Goal: Information Seeking & Learning: Learn about a topic

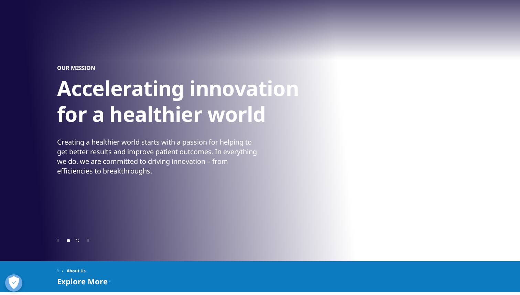
scroll to position [51, 0]
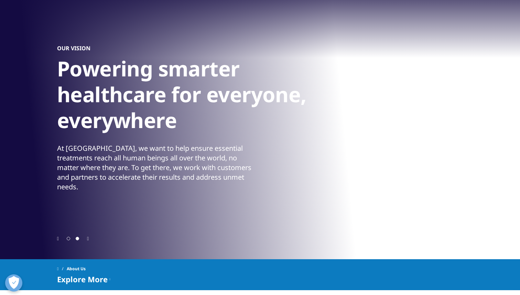
click at [59, 239] on icon "Previous slide" at bounding box center [58, 238] width 2 height 5
click at [88, 240] on icon "Next slide" at bounding box center [88, 238] width 2 height 5
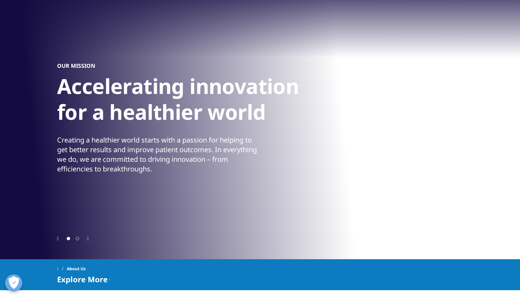
click at [56, 241] on div "Your browser does not support the video tag. Your browser does not support the …" at bounding box center [260, 104] width 520 height 310
click at [58, 241] on div "Previous slide" at bounding box center [58, 238] width 2 height 7
click at [60, 238] on div at bounding box center [260, 238] width 406 height 7
click at [58, 240] on icon "Previous slide" at bounding box center [58, 238] width 2 height 5
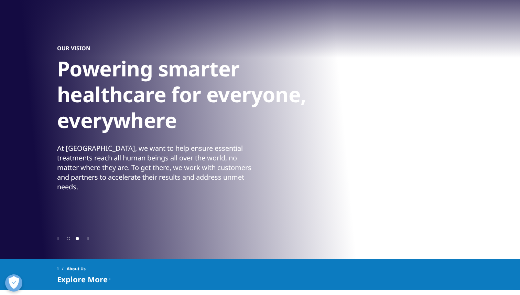
click at [87, 240] on div at bounding box center [260, 238] width 406 height 7
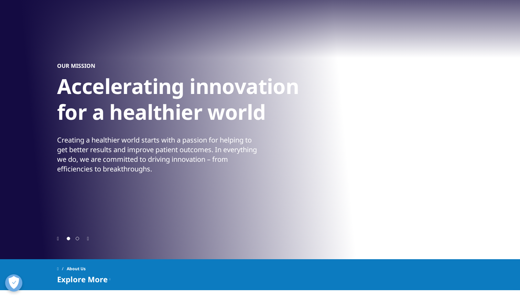
click at [88, 240] on icon "Next slide" at bounding box center [88, 238] width 2 height 5
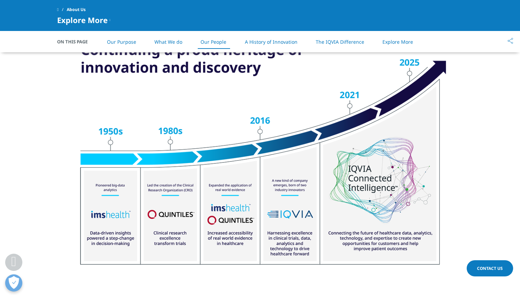
scroll to position [863, 0]
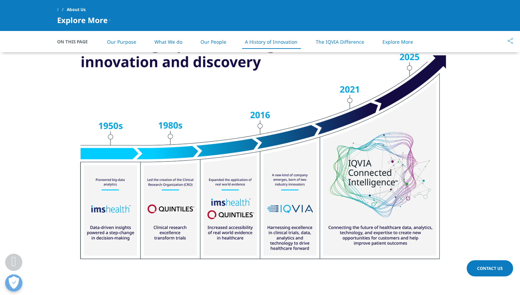
click at [352, 47] on li "The IQVIA Difference" at bounding box center [340, 42] width 62 height 20
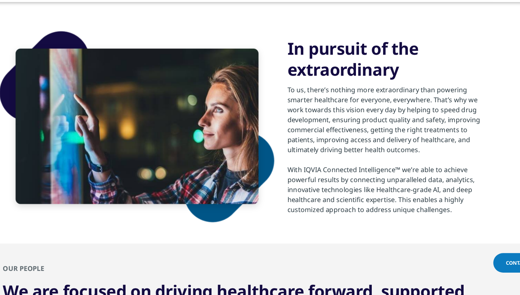
scroll to position [449, 0]
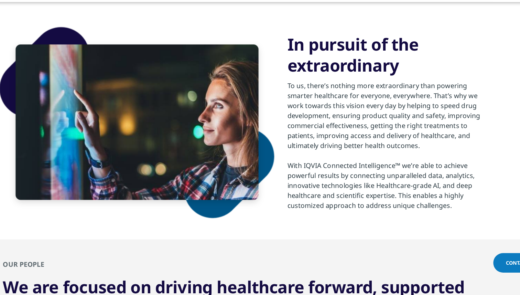
drag, startPoint x: 415, startPoint y: 170, endPoint x: 364, endPoint y: 155, distance: 52.5
click at [364, 155] on div "To us, there’s nothing more extraordinary than powering smarter healthcare for …" at bounding box center [379, 146] width 167 height 58
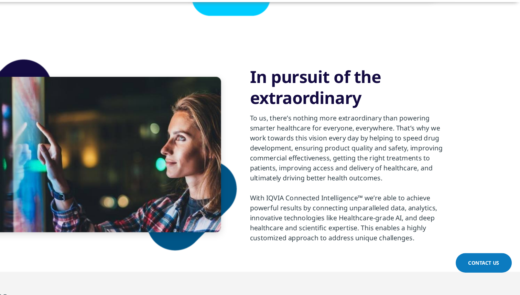
scroll to position [439, 0]
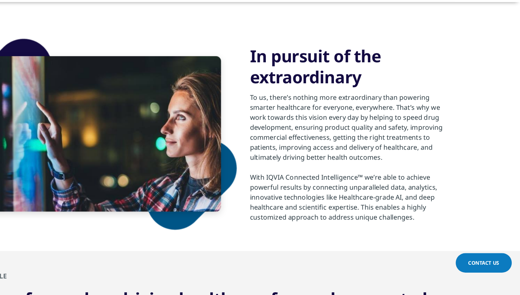
click at [413, 179] on div "To us, there’s nothing more extraordinary than powering smarter healthcare for …" at bounding box center [379, 156] width 167 height 58
drag, startPoint x: 417, startPoint y: 181, endPoint x: 438, endPoint y: 151, distance: 36.0
click at [438, 151] on div "To us, there’s nothing more extraordinary than powering smarter healthcare for …" at bounding box center [379, 156] width 167 height 58
click at [358, 199] on div "With IQVIA Connected Intelligence™ we’re able to achieve powerful results by co…" at bounding box center [379, 213] width 167 height 41
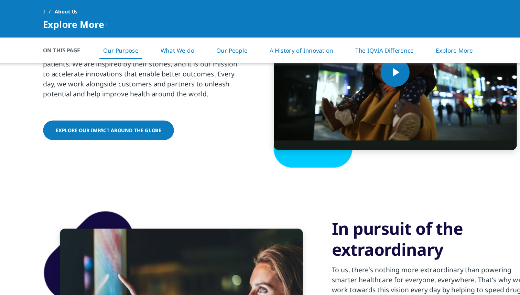
scroll to position [346, 0]
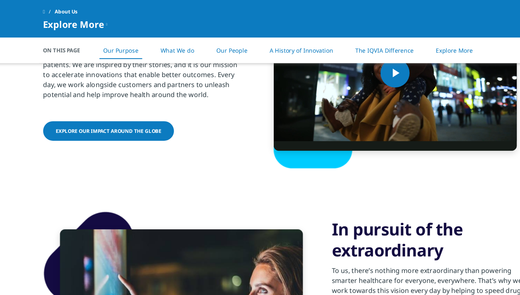
click at [125, 110] on span "Explore our impact around the globe" at bounding box center [111, 109] width 88 height 6
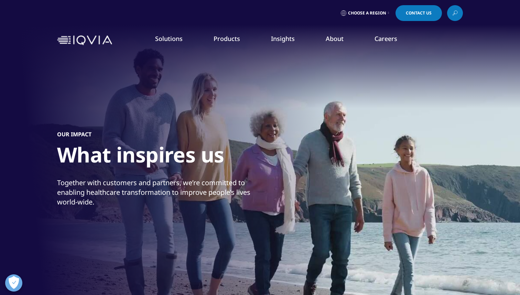
click at [345, 38] on li "About FEATURED INNOVATIONS IQVIA Connected Intelligence™ IQVIA Healthcare-grade…" at bounding box center [334, 45] width 49 height 22
click at [161, 73] on h5 "WHO WE ARE" at bounding box center [198, 79] width 121 height 14
click at [153, 91] on link "Our Story" at bounding box center [202, 93] width 128 height 8
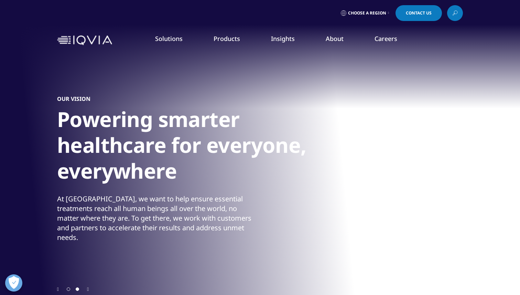
click at [65, 41] on img at bounding box center [84, 40] width 55 height 10
click at [62, 41] on img at bounding box center [84, 40] width 55 height 10
